Goal: Task Accomplishment & Management: Use online tool/utility

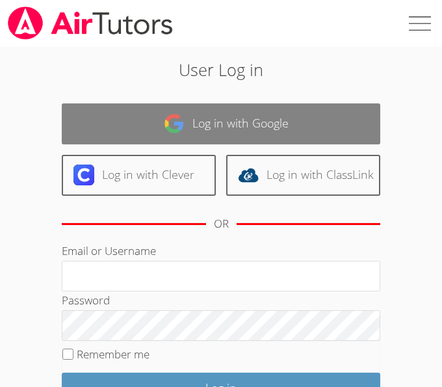
click at [237, 118] on link "Log in with Google" at bounding box center [221, 123] width 319 height 41
click at [229, 116] on link "Log in with Google" at bounding box center [221, 123] width 319 height 41
click at [228, 111] on link "Log in with Google" at bounding box center [221, 123] width 319 height 41
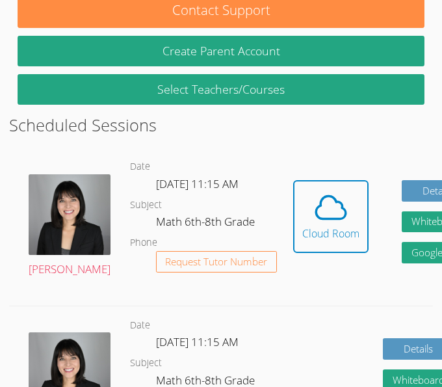
scroll to position [402, 0]
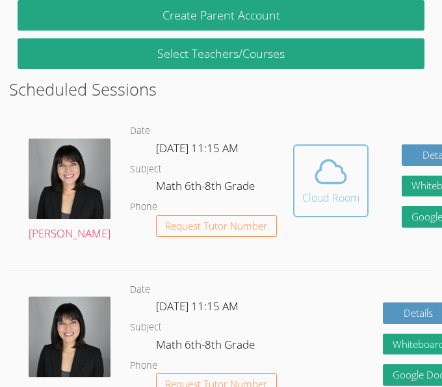
click at [317, 180] on icon at bounding box center [332, 172] width 30 height 23
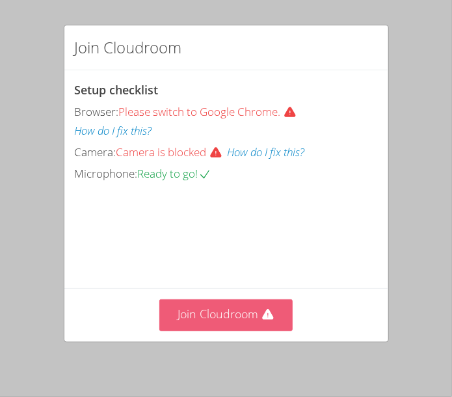
click at [252, 299] on button "Join Cloudroom" at bounding box center [225, 315] width 133 height 32
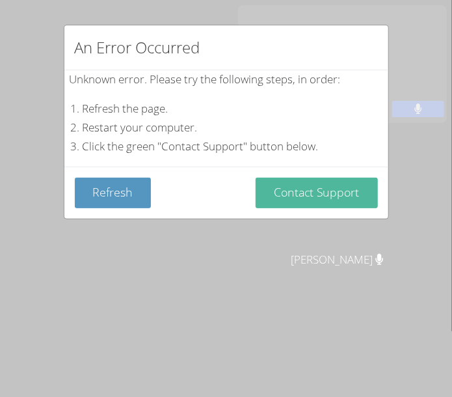
click at [329, 189] on button "Contact Support" at bounding box center [317, 192] width 122 height 31
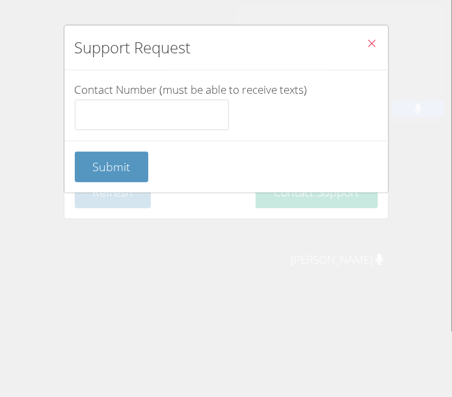
click at [367, 42] on icon "Close" at bounding box center [372, 43] width 11 height 11
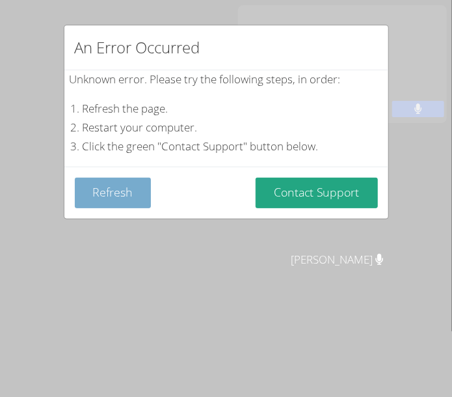
click at [122, 204] on button "Refresh" at bounding box center [113, 192] width 77 height 31
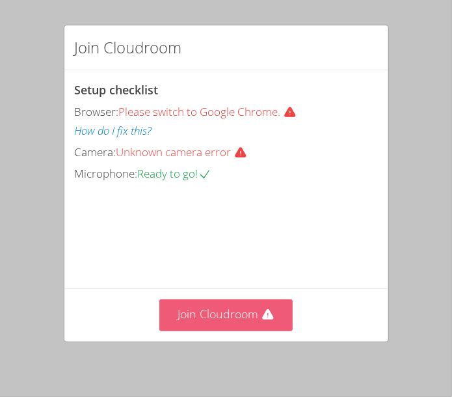
click at [231, 305] on button "Join Cloudroom" at bounding box center [225, 315] width 133 height 32
